Goal: Entertainment & Leisure: Consume media (video, audio)

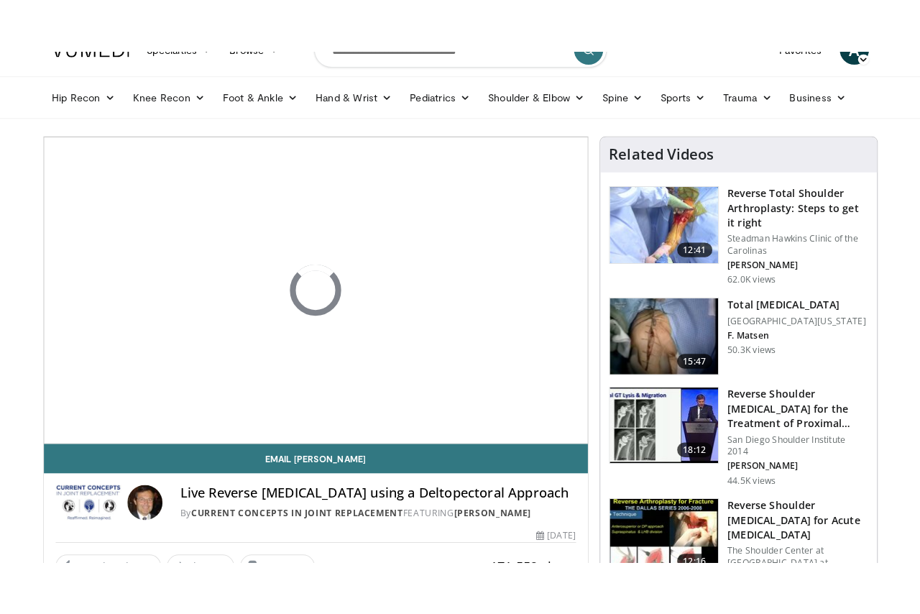
scroll to position [60, 0]
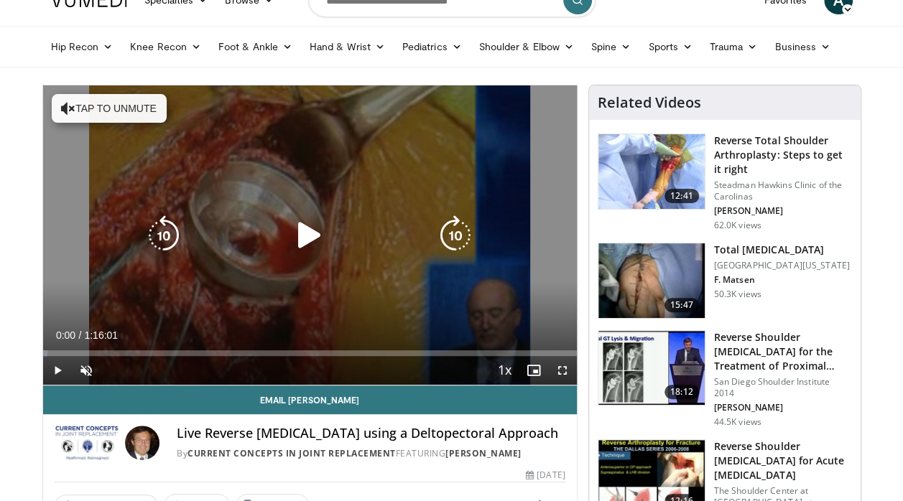
click at [136, 112] on button "Tap to unmute" at bounding box center [109, 108] width 115 height 29
click at [297, 244] on icon "Video Player" at bounding box center [310, 236] width 40 height 40
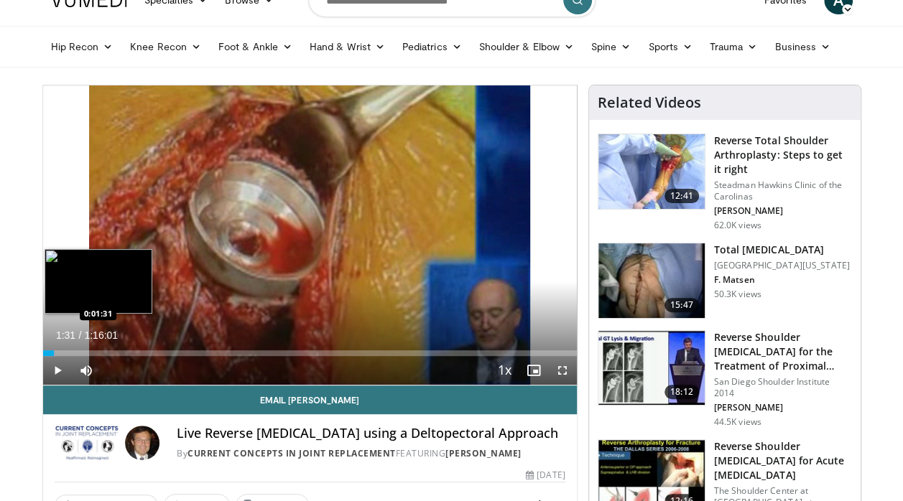
click at [53, 353] on div "Loaded : 2.41% 0:01:31 0:01:31" at bounding box center [310, 354] width 534 height 6
click at [59, 351] on div "Loaded : 3.73% 0:02:08 0:02:21" at bounding box center [310, 354] width 534 height 6
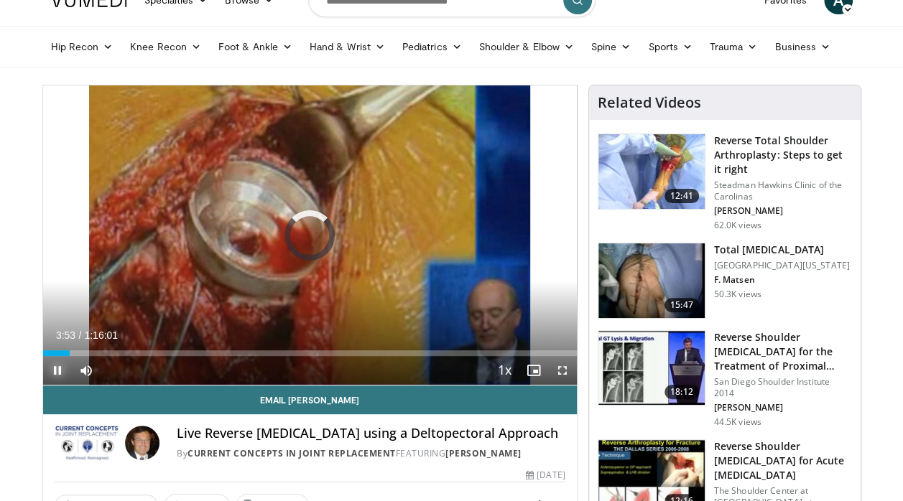
click at [59, 371] on span "Video Player" at bounding box center [57, 370] width 29 height 29
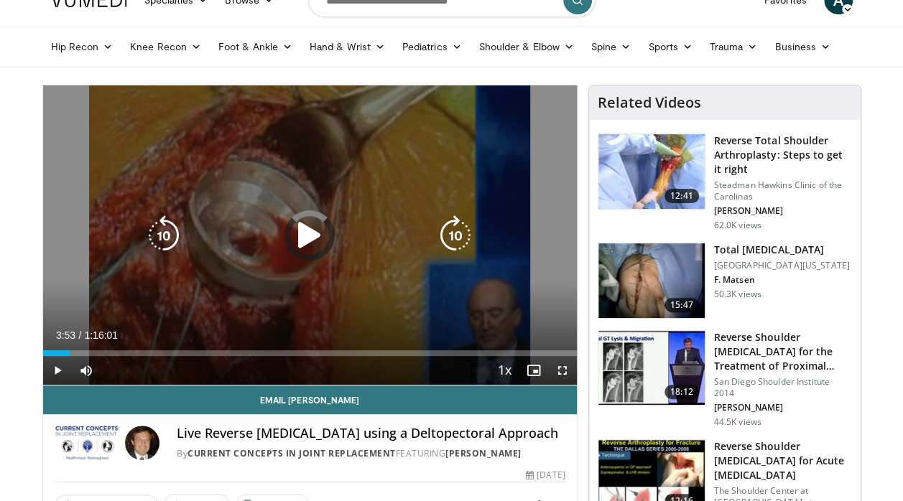
click at [306, 234] on icon "Video Player" at bounding box center [310, 236] width 40 height 40
click at [302, 233] on icon "Video Player" at bounding box center [310, 236] width 40 height 40
click at [303, 229] on icon "Video Player" at bounding box center [310, 236] width 40 height 40
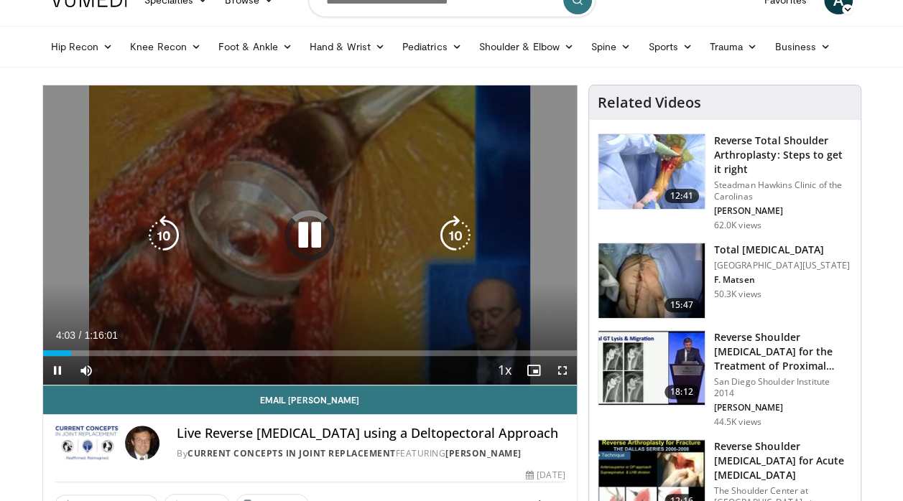
click at [315, 244] on icon "Video Player" at bounding box center [310, 236] width 40 height 40
click at [297, 227] on icon "Video Player" at bounding box center [310, 236] width 40 height 40
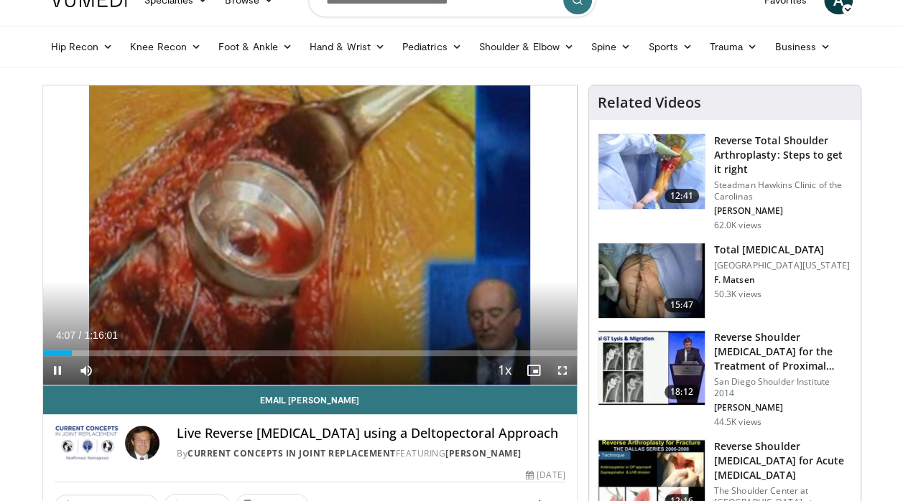
click at [558, 370] on span "Video Player" at bounding box center [562, 370] width 29 height 29
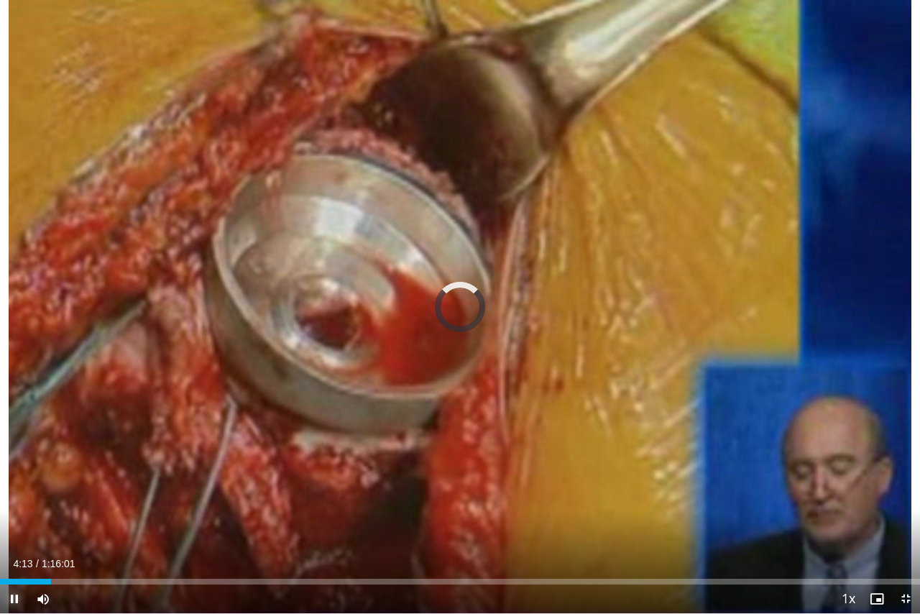
click at [14, 501] on span "Video Player" at bounding box center [14, 598] width 29 height 29
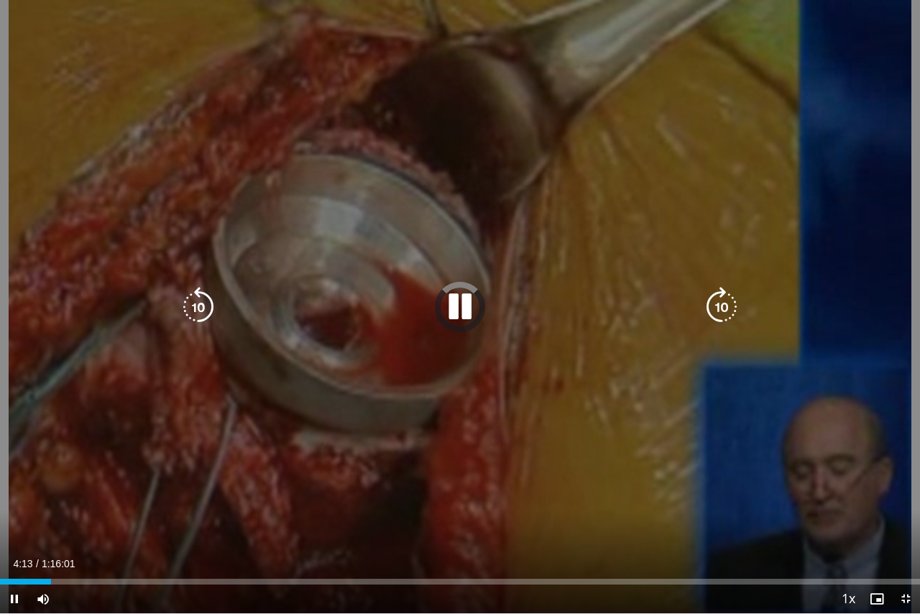
click at [463, 311] on icon "Video Player" at bounding box center [460, 307] width 40 height 40
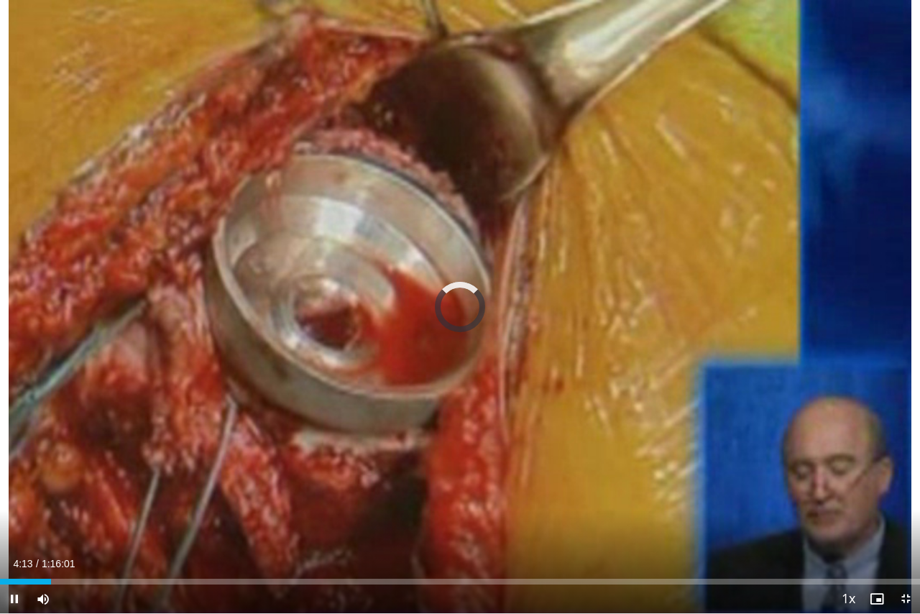
click at [14, 501] on span "Video Player" at bounding box center [14, 598] width 29 height 29
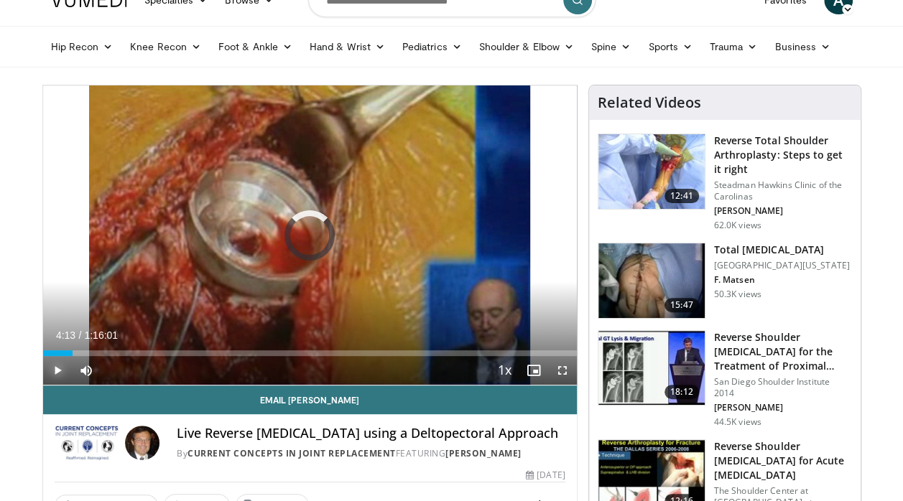
click at [56, 372] on span "Video Player" at bounding box center [57, 370] width 29 height 29
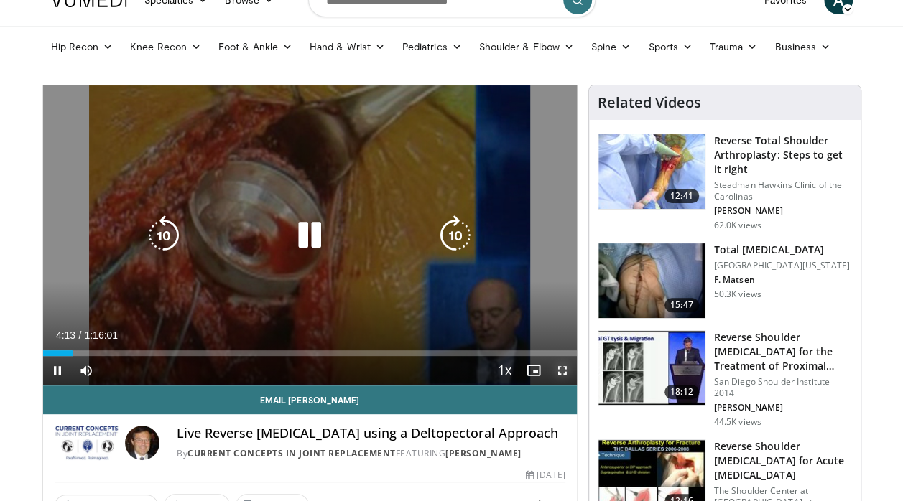
drag, startPoint x: 567, startPoint y: 370, endPoint x: 570, endPoint y: 445, distance: 74.8
click at [567, 370] on span "Video Player" at bounding box center [562, 370] width 29 height 29
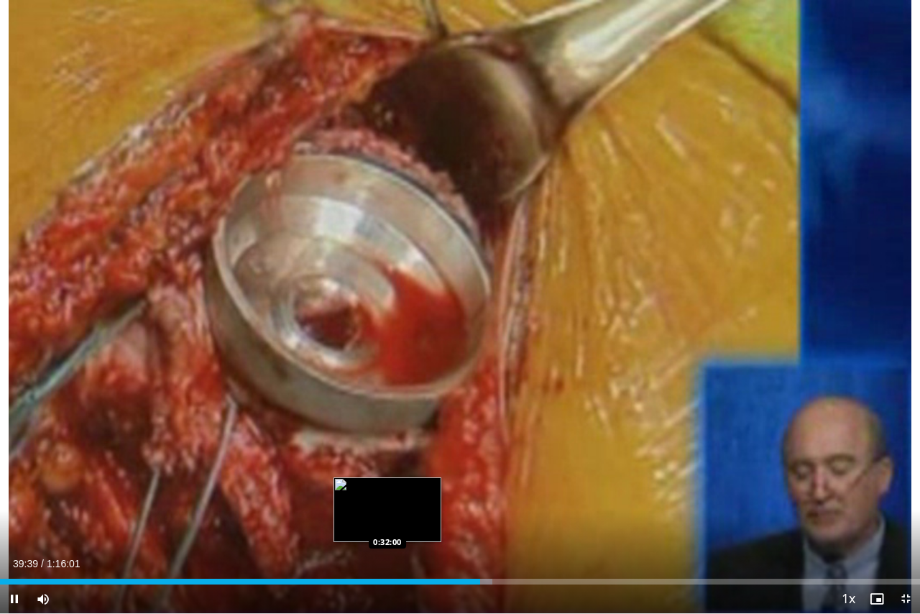
click at [486, 501] on div "Progress Bar" at bounding box center [482, 581] width 19 height 6
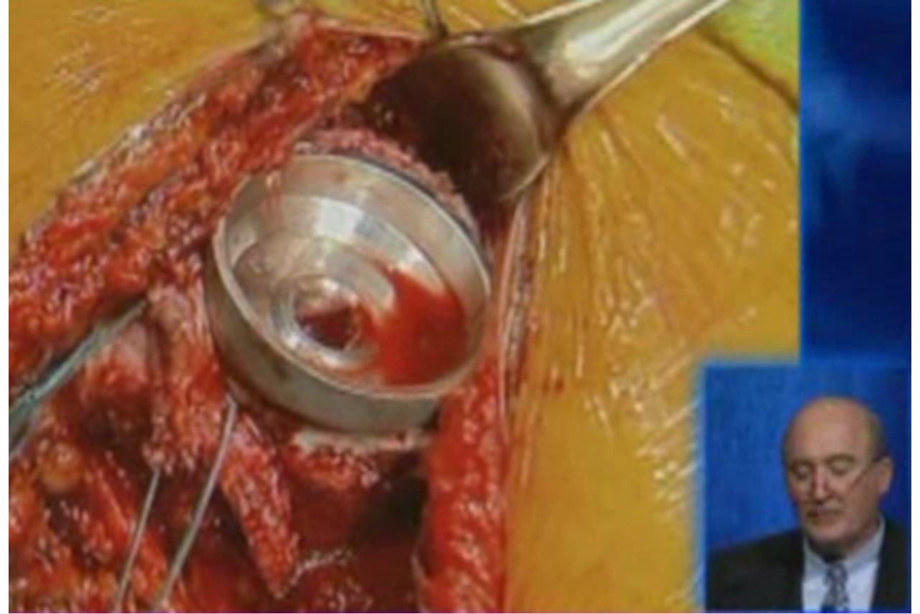
click at [490, 501] on div "10 seconds Tap to unmute" at bounding box center [460, 306] width 920 height 613
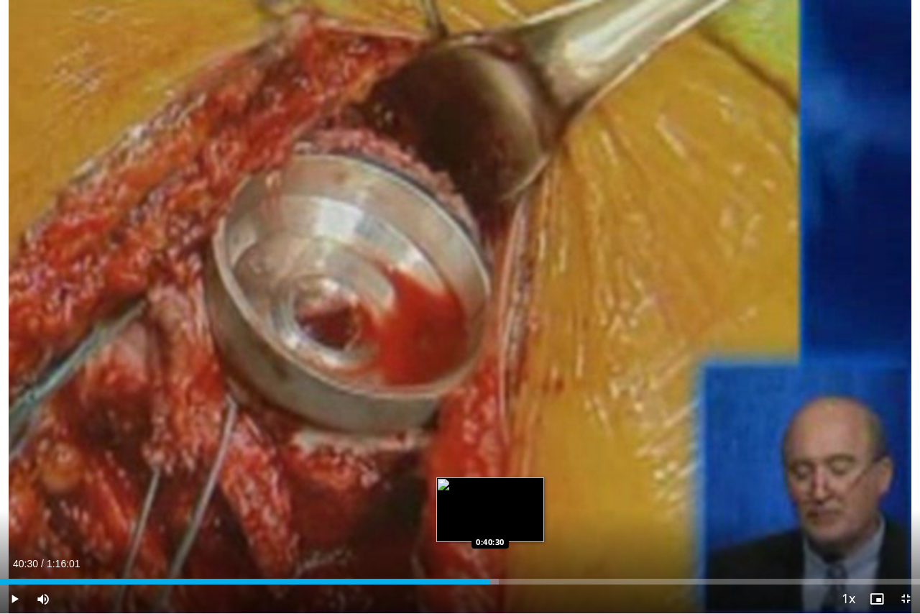
click at [490, 501] on div "Progress Bar" at bounding box center [489, 581] width 17 height 6
click at [493, 501] on div "Loaded : 54.42% 0:40:30 0:40:44" at bounding box center [460, 581] width 920 height 6
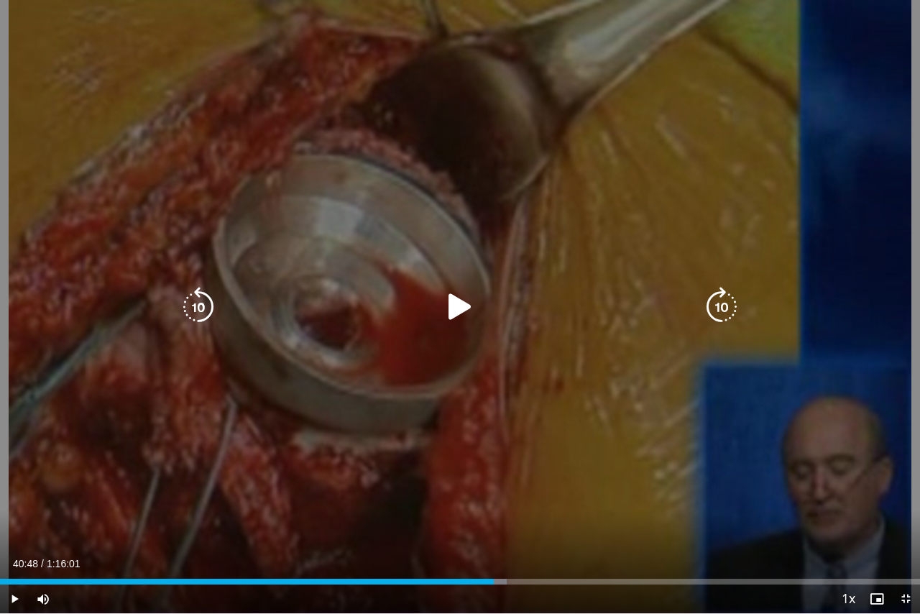
click at [465, 309] on icon "Video Player" at bounding box center [460, 307] width 40 height 40
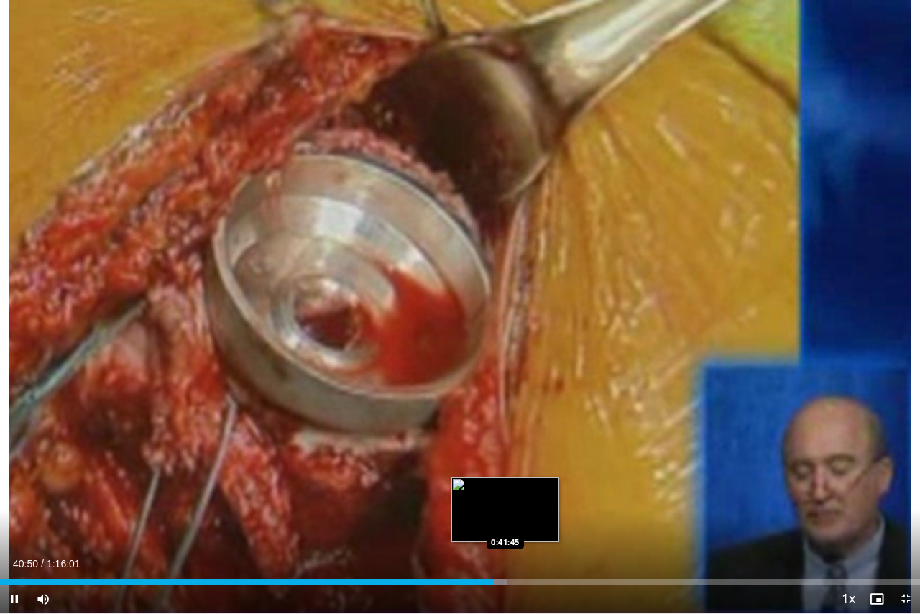
click at [505, 501] on div "Loaded : 55.08% 0:40:50 0:41:45" at bounding box center [460, 577] width 920 height 14
click at [514, 501] on div "Progress Bar" at bounding box center [508, 581] width 19 height 6
click at [526, 501] on div "Loaded : 57.34% 0:42:35 0:43:28" at bounding box center [460, 581] width 920 height 6
click at [536, 501] on div "Progress Bar" at bounding box center [530, 581] width 19 height 6
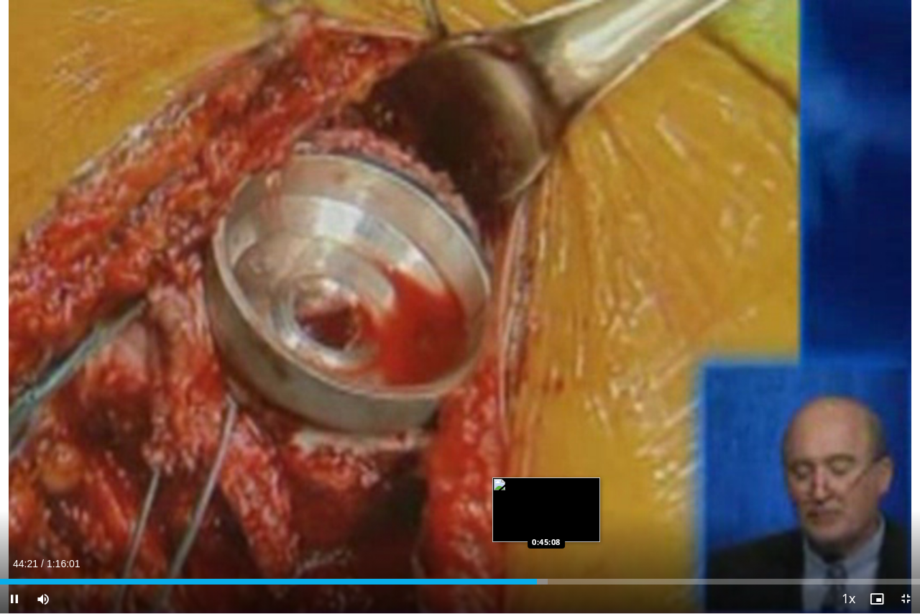
click at [546, 501] on div "Progress Bar" at bounding box center [538, 581] width 17 height 6
click at [562, 501] on div "Progress Bar" at bounding box center [552, 581] width 19 height 6
click at [574, 501] on div "Loaded : 62.54% 0:46:31 0:47:31" at bounding box center [460, 581] width 920 height 6
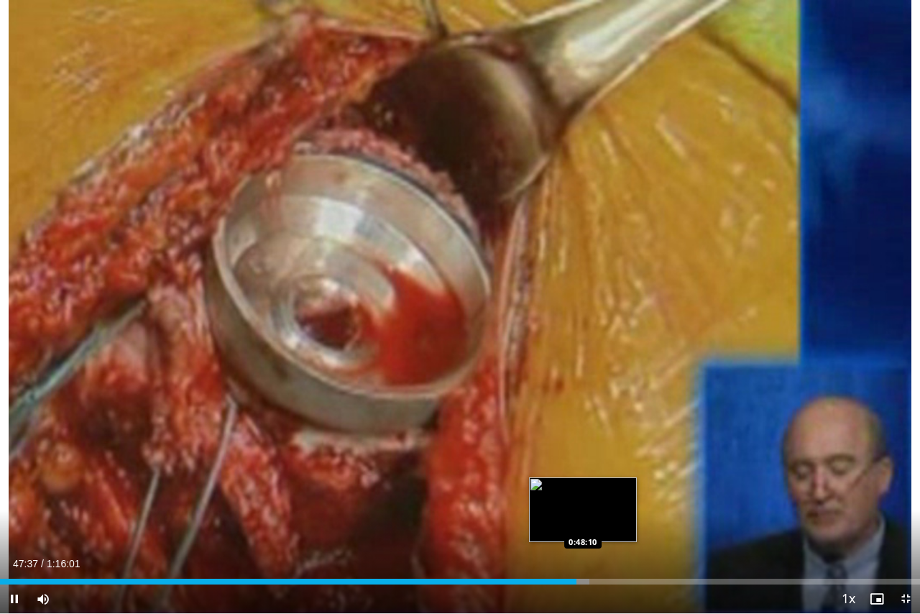
click at [582, 501] on div "Loaded : 64.07% 0:47:37 0:48:10" at bounding box center [460, 581] width 920 height 6
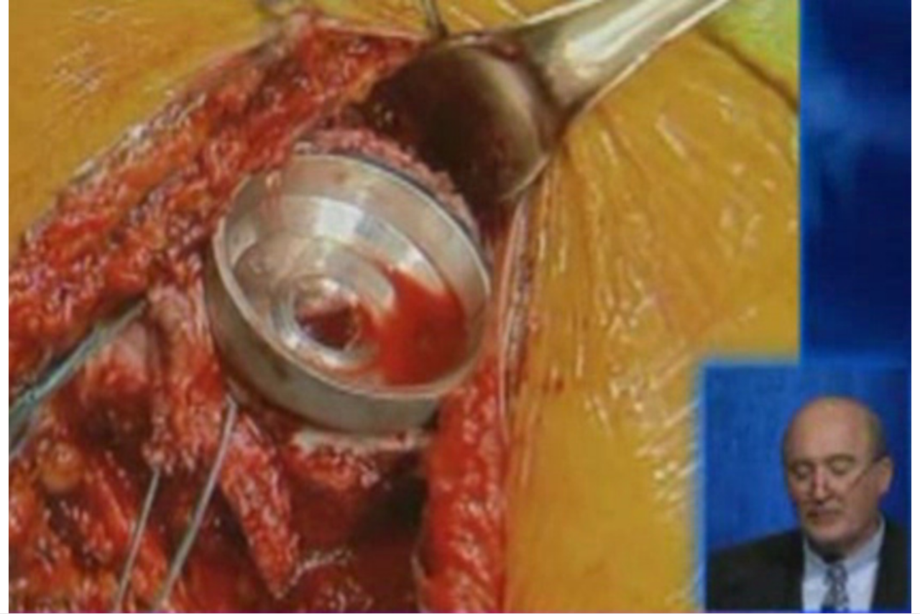
click at [589, 501] on video-js "**********" at bounding box center [460, 307] width 920 height 614
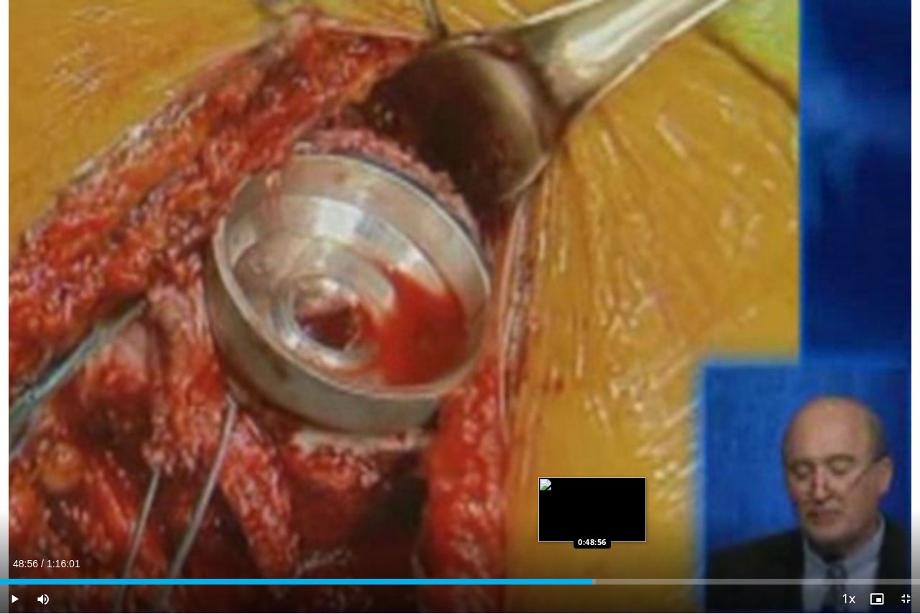
click at [591, 501] on div "Loaded : 64.79% 0:48:56 0:48:56" at bounding box center [460, 581] width 920 height 6
click at [602, 501] on div "Progress Bar" at bounding box center [595, 581] width 19 height 6
click at [614, 501] on div "Loaded : 66.93% 0:49:50 0:50:43" at bounding box center [460, 581] width 920 height 6
click at [608, 501] on div "0:50:46" at bounding box center [307, 581] width 614 height 6
click at [603, 501] on div "Loaded : 68.24% 0:50:19 0:49:57" at bounding box center [460, 581] width 920 height 6
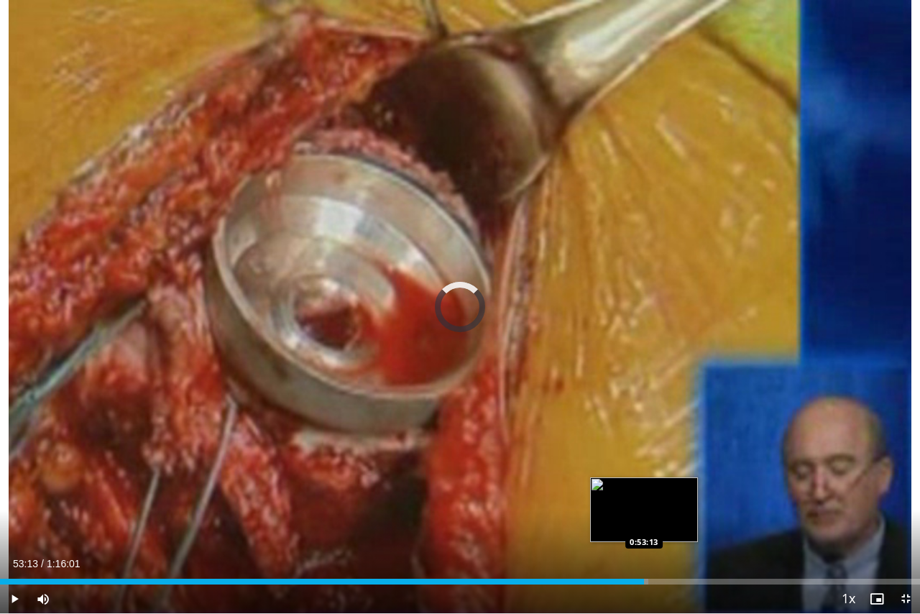
click at [644, 501] on div "Progress Bar" at bounding box center [637, 581] width 19 height 6
click at [659, 501] on div "Progress Bar" at bounding box center [654, 581] width 20 height 6
click at [653, 501] on div "Loaded : 72.63% 0:54:30 0:53:59" at bounding box center [460, 581] width 920 height 6
click at [649, 501] on div "0:54:00" at bounding box center [326, 581] width 653 height 6
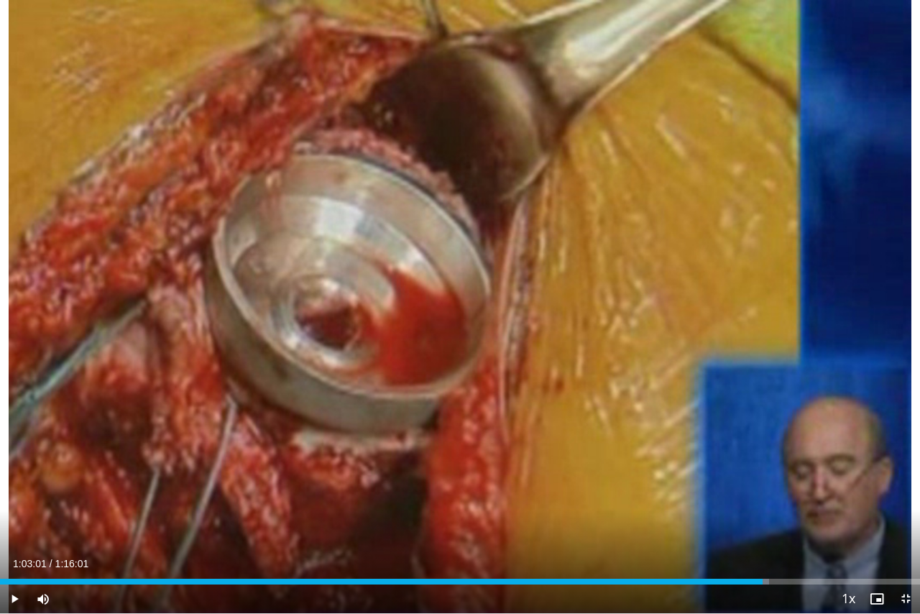
click at [762, 501] on div "Loaded : 83.60% 1:02:36 1:03:01" at bounding box center [460, 577] width 920 height 14
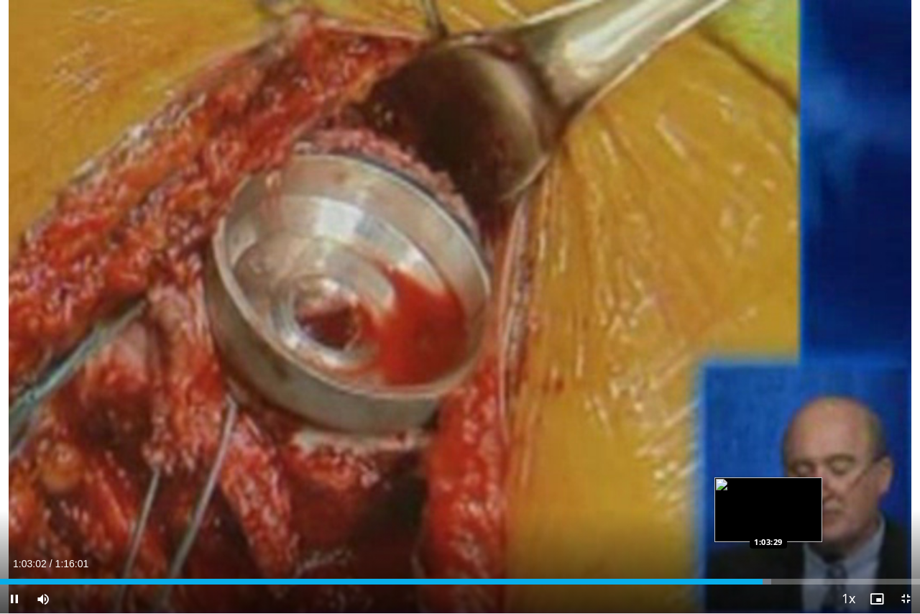
click at [767, 501] on div "Loaded : 83.82% 1:03:02 1:03:29" at bounding box center [460, 581] width 920 height 6
click at [773, 501] on div "Loaded : 84.04% 1:03:31 1:03:58" at bounding box center [460, 581] width 920 height 6
click at [779, 501] on div "Loaded : 85.36% 1:04:02 1:04:26" at bounding box center [460, 581] width 920 height 6
click at [784, 501] on div "Loaded : 85.80% 1:04:28 1:04:48" at bounding box center [460, 581] width 920 height 6
click at [792, 501] on div "Progress Bar" at bounding box center [787, 581] width 17 height 6
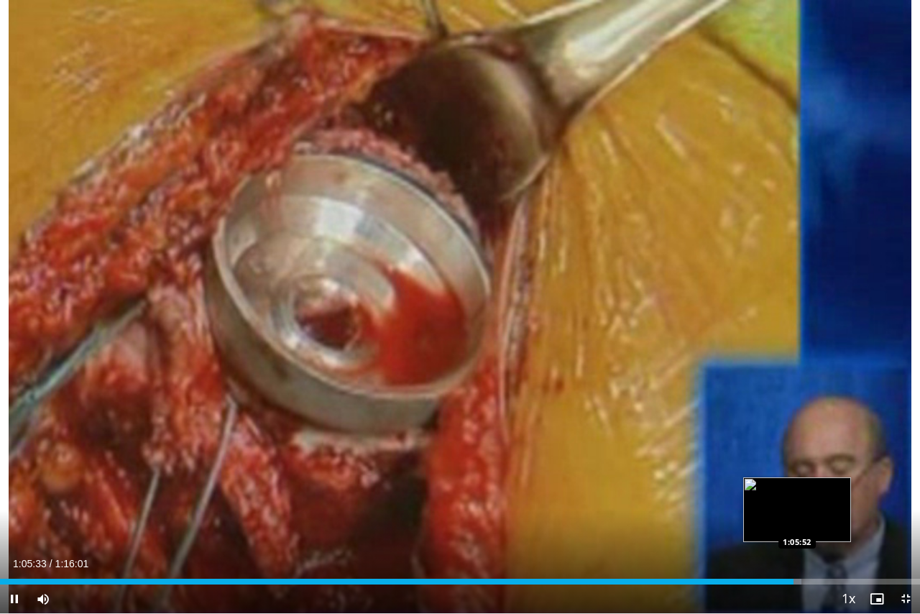
click at [797, 501] on div "Progress Bar" at bounding box center [794, 581] width 14 height 6
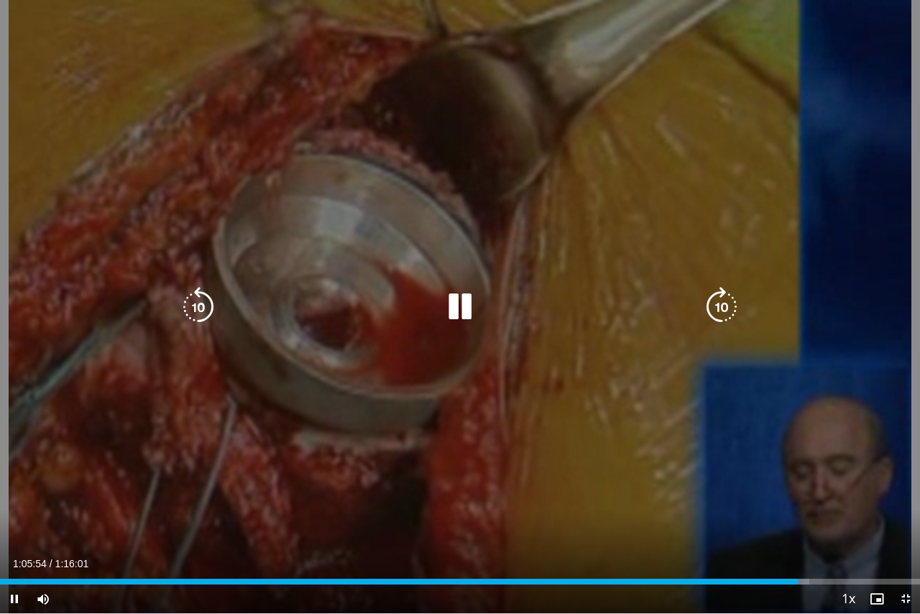
click at [467, 300] on icon "Video Player" at bounding box center [460, 307] width 40 height 40
click at [453, 306] on icon "Video Player" at bounding box center [460, 307] width 40 height 40
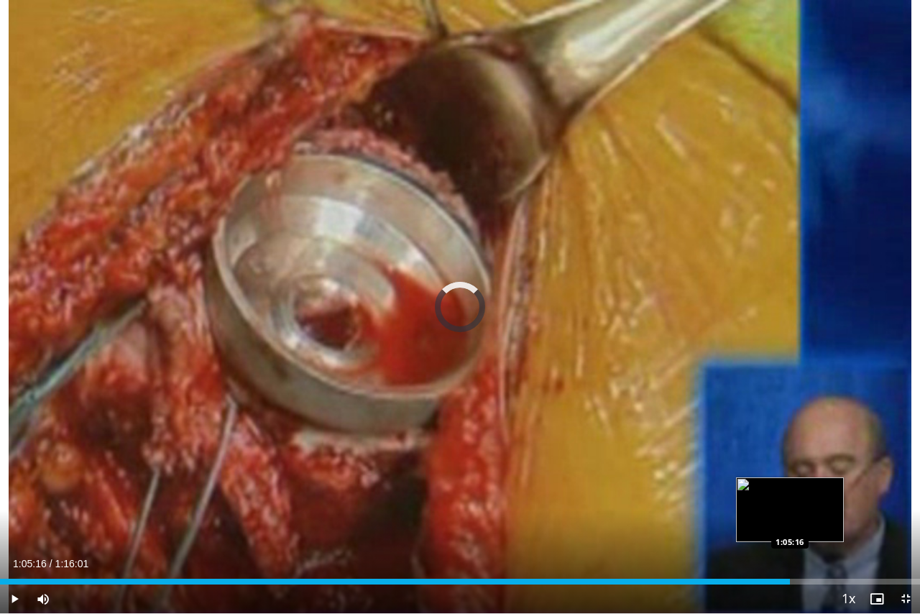
click at [790, 501] on div "Loaded : 0.00% 1:05:16 1:05:16" at bounding box center [460, 581] width 920 height 6
click at [782, 501] on div "1:04:41" at bounding box center [391, 581] width 782 height 6
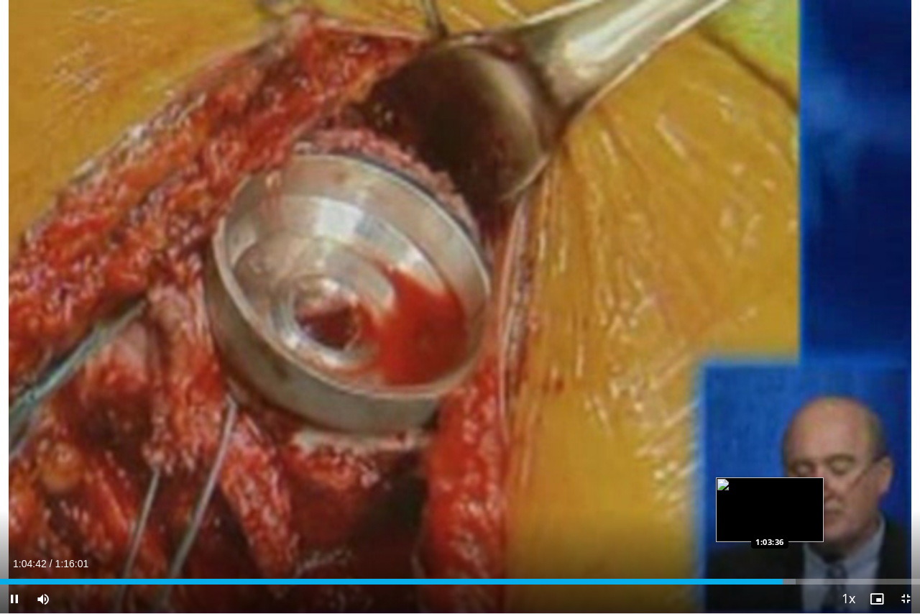
click at [769, 501] on div "1:04:42" at bounding box center [391, 581] width 782 height 6
click at [763, 501] on div "1:03:04" at bounding box center [384, 581] width 769 height 6
click at [784, 501] on div "Progress Bar" at bounding box center [782, 581] width 19 height 6
click at [792, 501] on div "Loaded : 86.67% 1:05:34 1:05:34" at bounding box center [460, 581] width 920 height 6
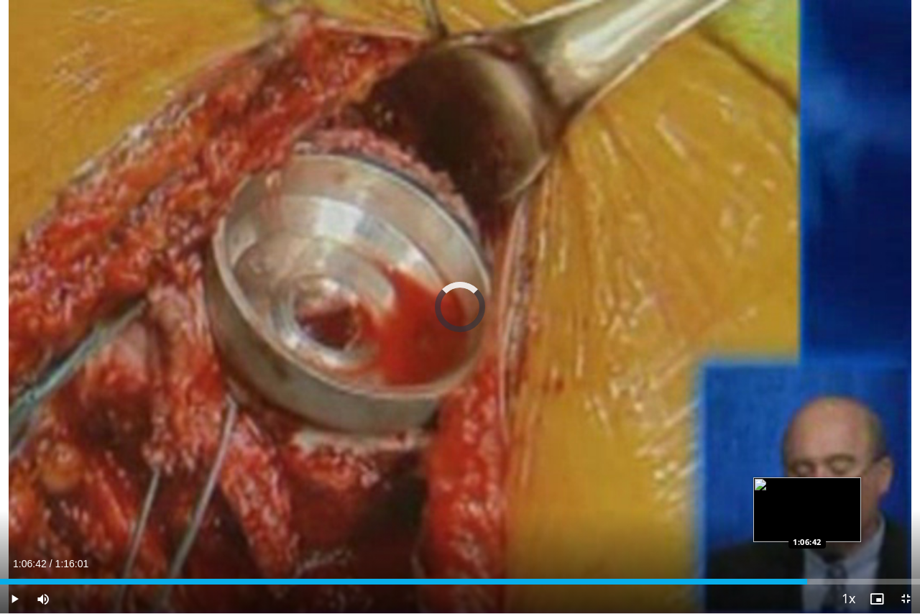
click at [806, 501] on div "Loaded : 87.77% 1:05:36 1:06:42" at bounding box center [460, 581] width 920 height 6
click at [821, 501] on div "Progress Bar" at bounding box center [820, 581] width 18 height 6
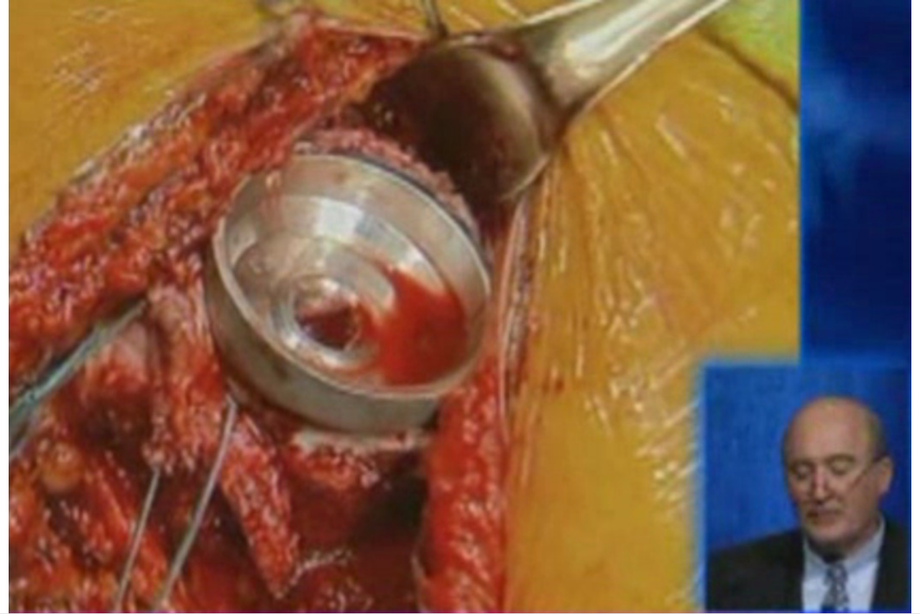
click at [825, 501] on video-js "**********" at bounding box center [460, 307] width 920 height 614
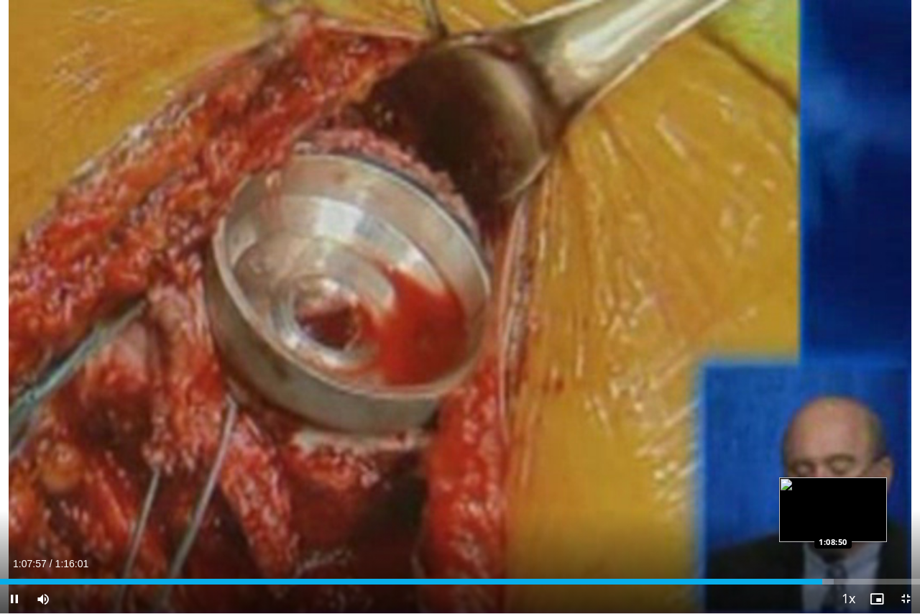
click at [833, 501] on div "Loaded : 90.63% 1:07:57 1:08:50" at bounding box center [460, 577] width 920 height 14
click at [845, 501] on div "Progress Bar" at bounding box center [841, 581] width 20 height 6
click at [849, 501] on div "Progress Bar" at bounding box center [846, 581] width 14 height 6
click at [859, 501] on div "Progress Bar" at bounding box center [853, 581] width 20 height 6
click at [855, 501] on div "1:10:40" at bounding box center [427, 581] width 855 height 6
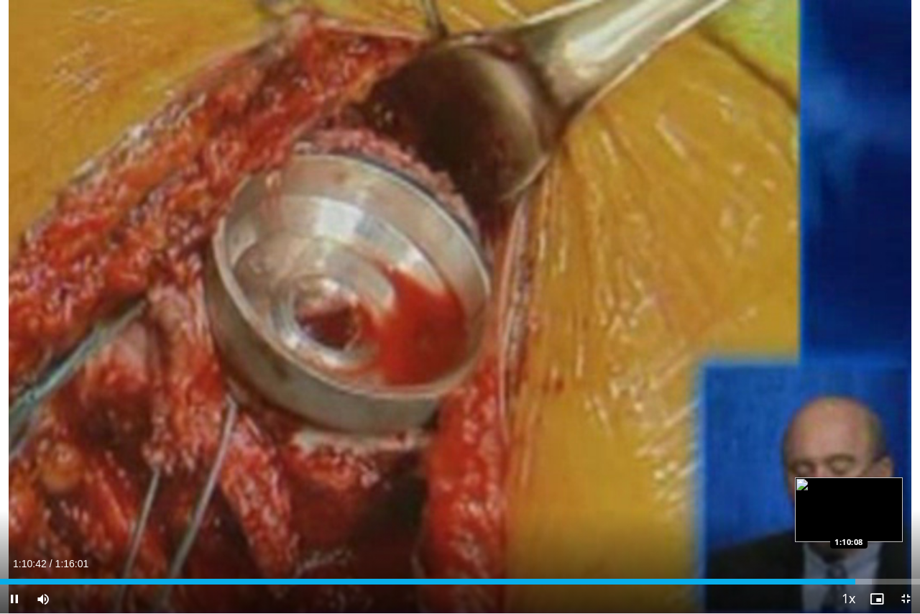
click at [848, 501] on div "1:10:42" at bounding box center [427, 581] width 855 height 6
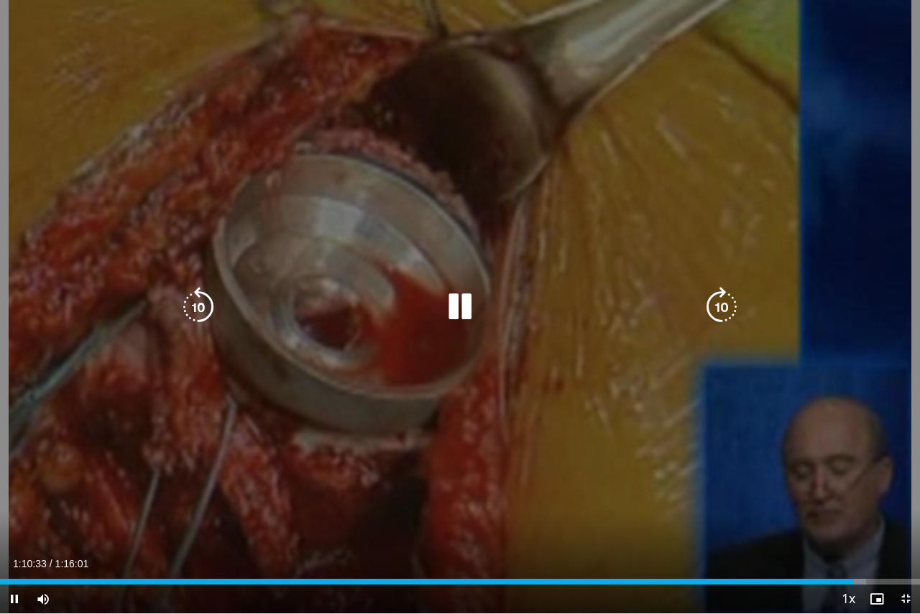
click at [464, 299] on icon "Video Player" at bounding box center [460, 307] width 40 height 40
click at [460, 306] on icon "Video Player" at bounding box center [460, 307] width 40 height 40
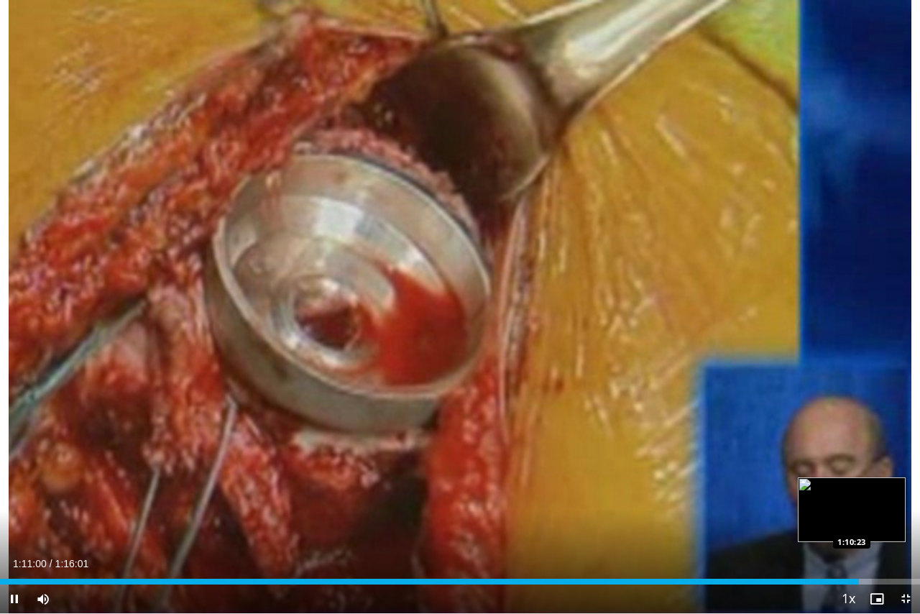
click at [851, 501] on div "1:11:00" at bounding box center [429, 581] width 858 height 6
click at [882, 501] on div "Loaded : 96.52% 1:12:17 1:12:56" at bounding box center [460, 581] width 920 height 6
click at [901, 501] on div "Loaded : 98.93% 1:14:29 1:14:29" at bounding box center [460, 581] width 920 height 6
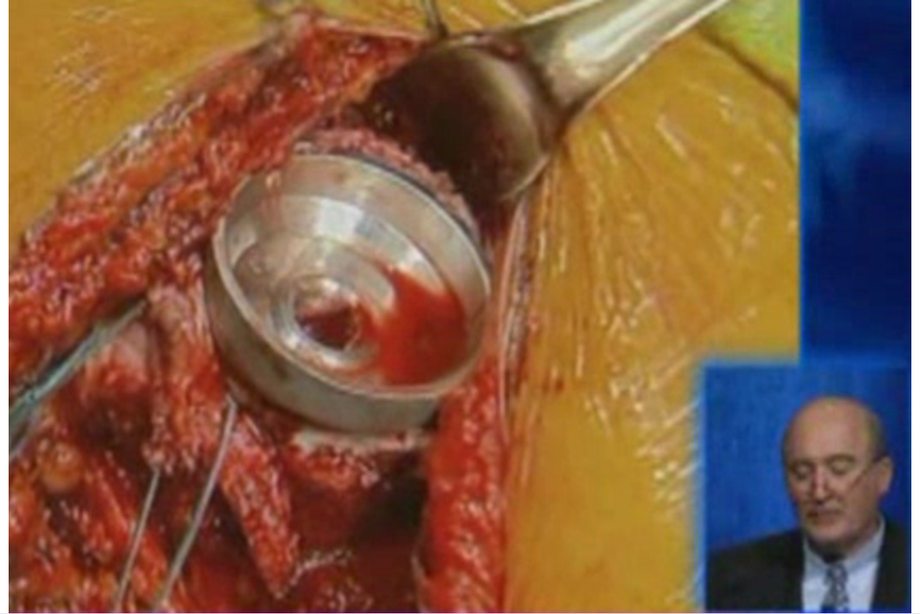
click at [902, 501] on video-js "**********" at bounding box center [460, 307] width 920 height 614
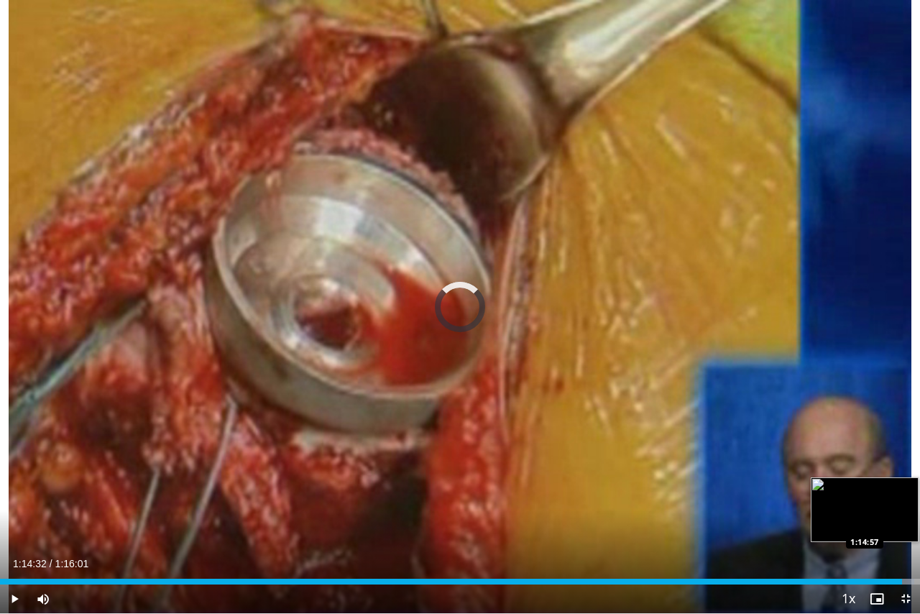
click at [902, 501] on div "Progress Bar" at bounding box center [904, 581] width 19 height 6
click at [897, 501] on div "Loaded : 100.00% 1:15:04 1:14:11" at bounding box center [460, 581] width 920 height 6
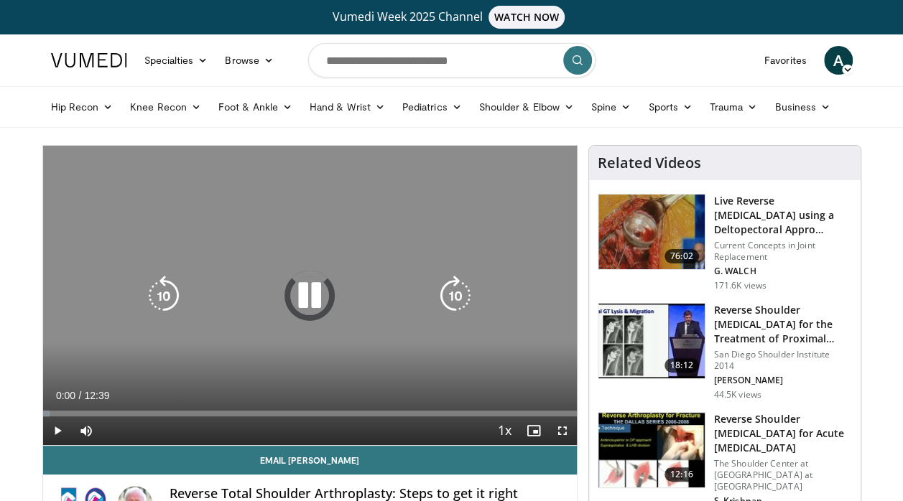
click at [309, 292] on icon "Video Player" at bounding box center [310, 296] width 40 height 40
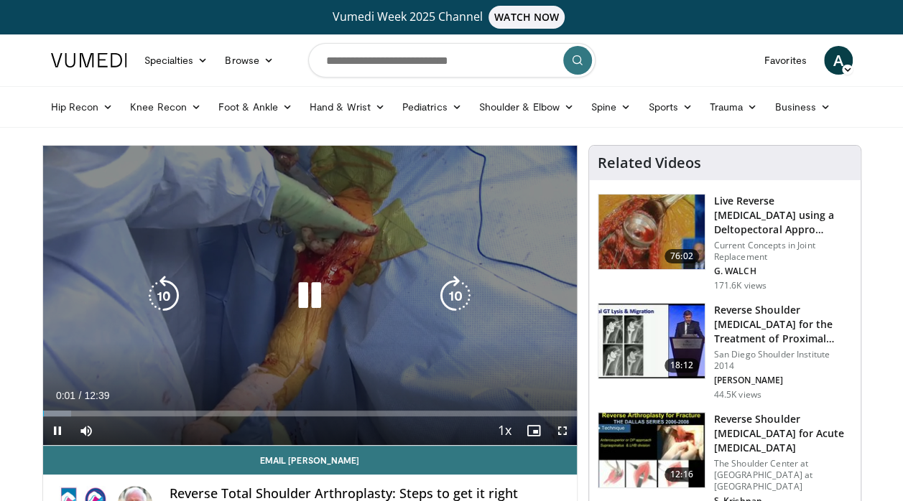
click at [309, 292] on icon "Video Player" at bounding box center [310, 296] width 40 height 40
